Goal: Submit feedback/report problem

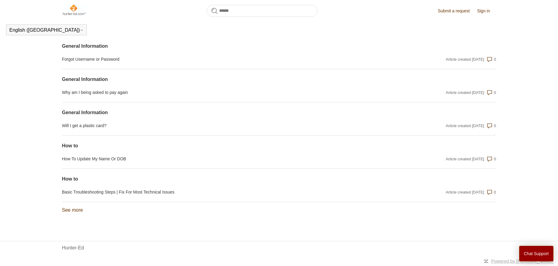
scroll to position [446, 0]
click at [532, 252] on button "Chat Support" at bounding box center [537, 254] width 35 height 16
click at [380, 43] on h3 "General Information" at bounding box center [279, 46] width 434 height 8
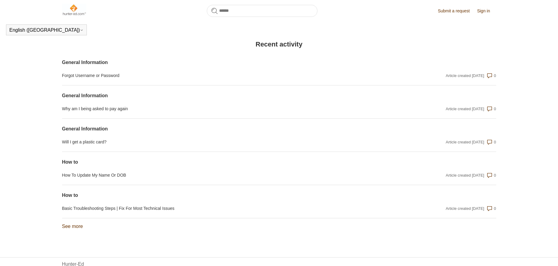
scroll to position [422, 0]
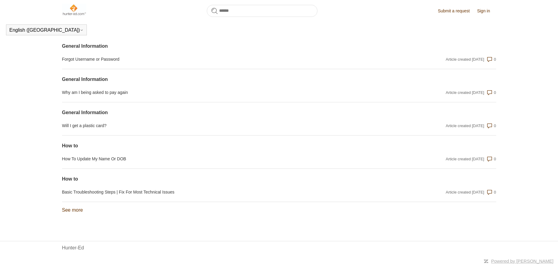
click at [70, 211] on link "See more items from recent activity" at bounding box center [72, 209] width 21 height 5
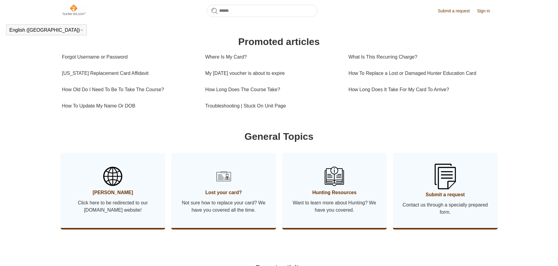
scroll to position [224, 0]
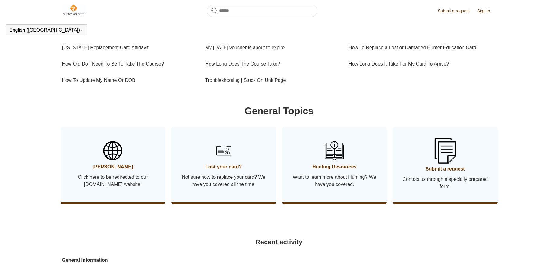
click at [444, 173] on span "Submit a request" at bounding box center [445, 168] width 87 height 7
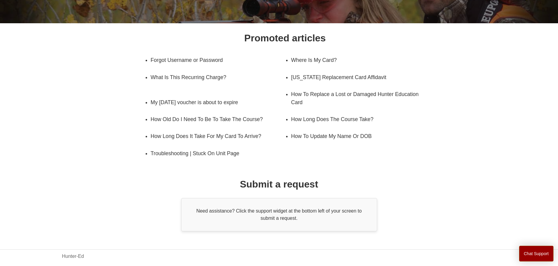
scroll to position [79, 0]
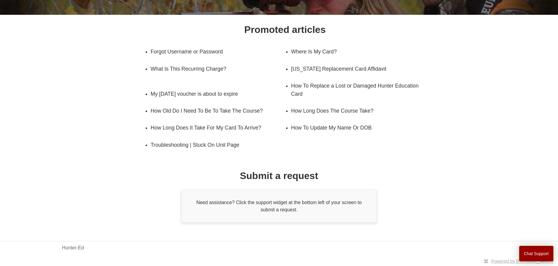
click at [293, 206] on div "Need assistance? Click the support widget at the bottom left of your screen to …" at bounding box center [279, 205] width 196 height 33
click at [75, 249] on link "Hunter-Ed" at bounding box center [73, 247] width 22 height 7
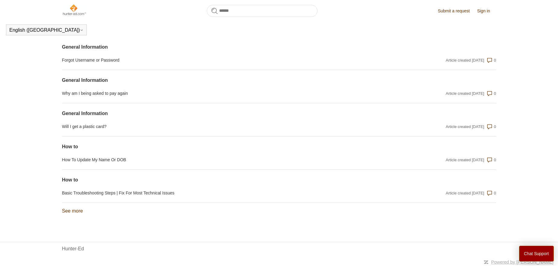
scroll to position [446, 0]
click at [533, 254] on button "Chat Support" at bounding box center [537, 254] width 35 height 16
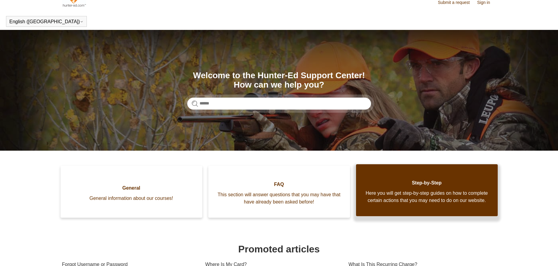
scroll to position [0, 0]
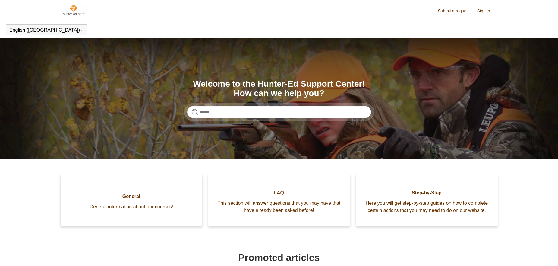
click at [484, 12] on link "Sign in" at bounding box center [487, 11] width 19 height 6
